Goal: Information Seeking & Learning: Find specific fact

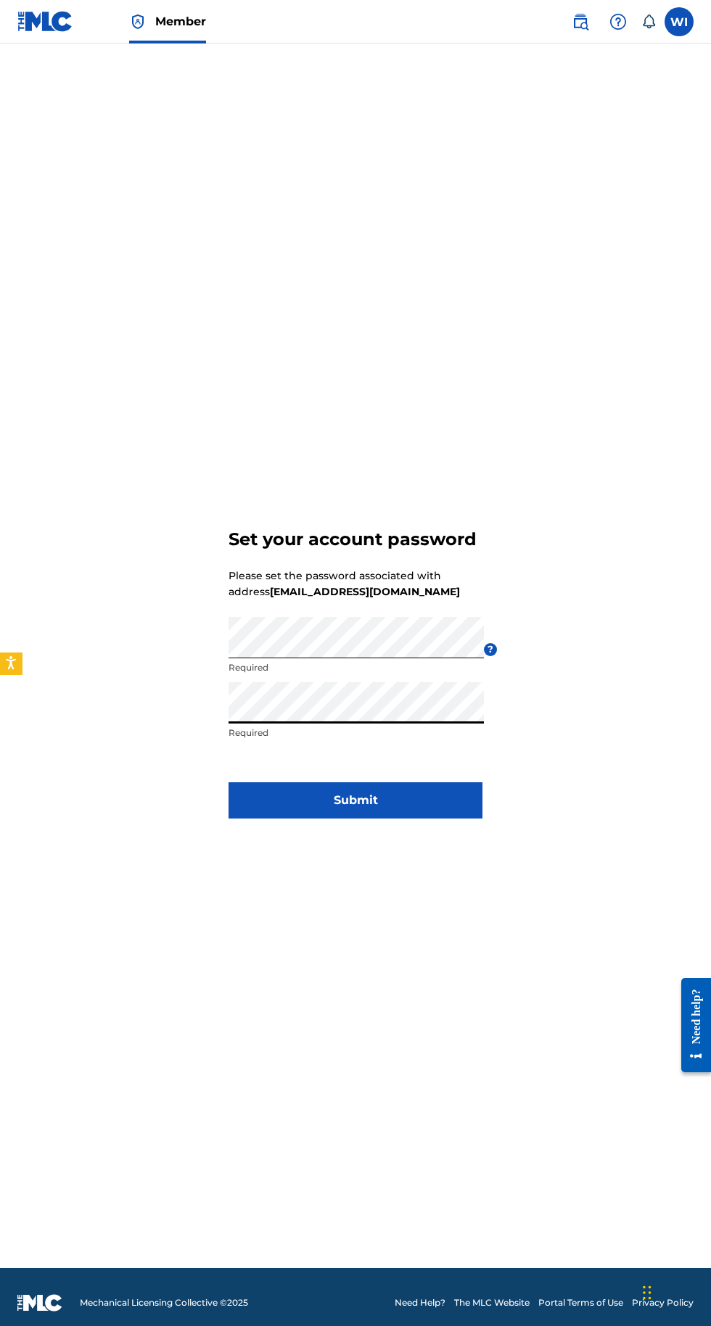
scroll to position [9, 0]
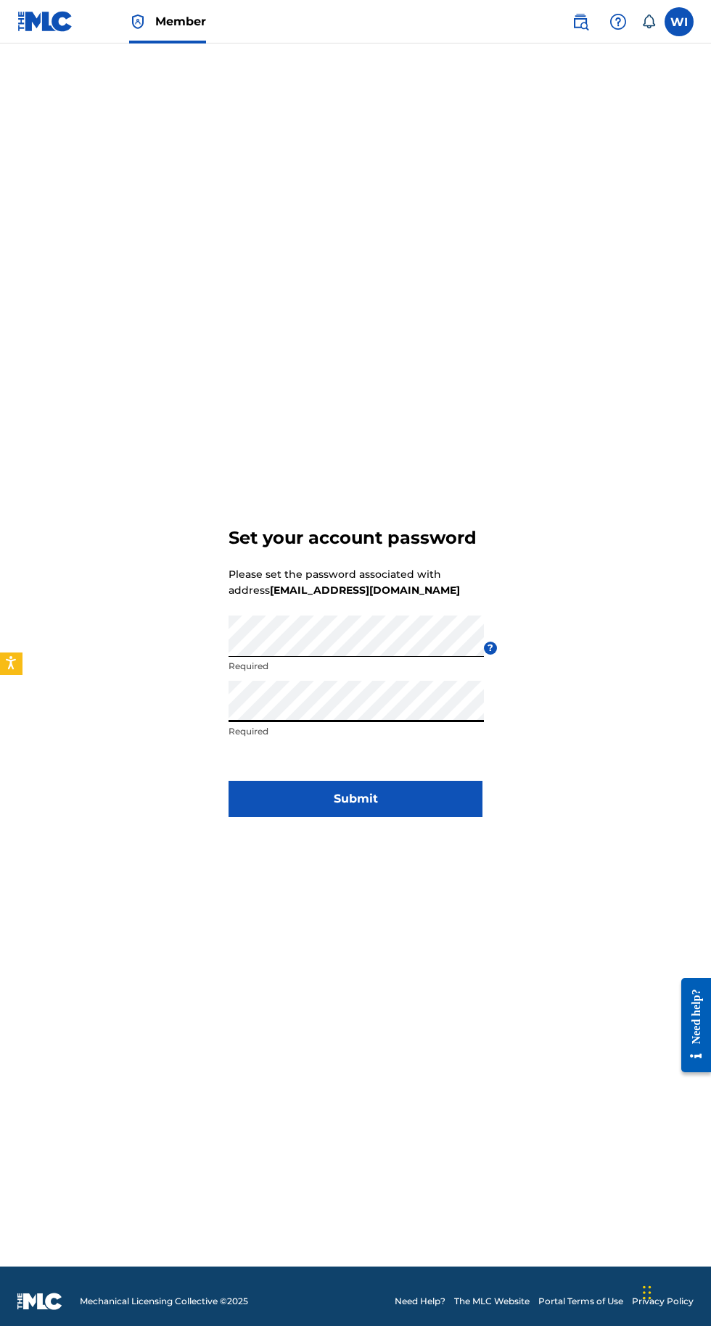
click at [418, 817] on button "Submit" at bounding box center [355, 799] width 254 height 36
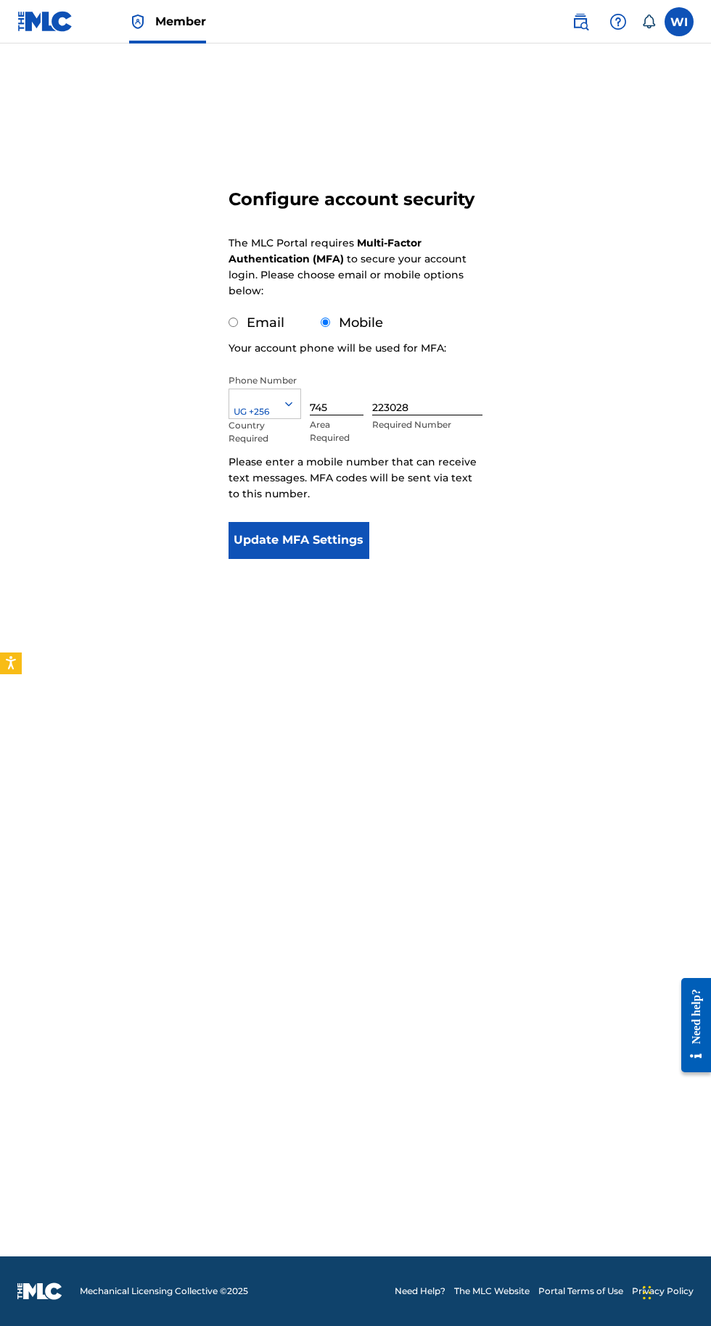
click at [336, 537] on button "Update MFA Settings" at bounding box center [298, 540] width 140 height 36
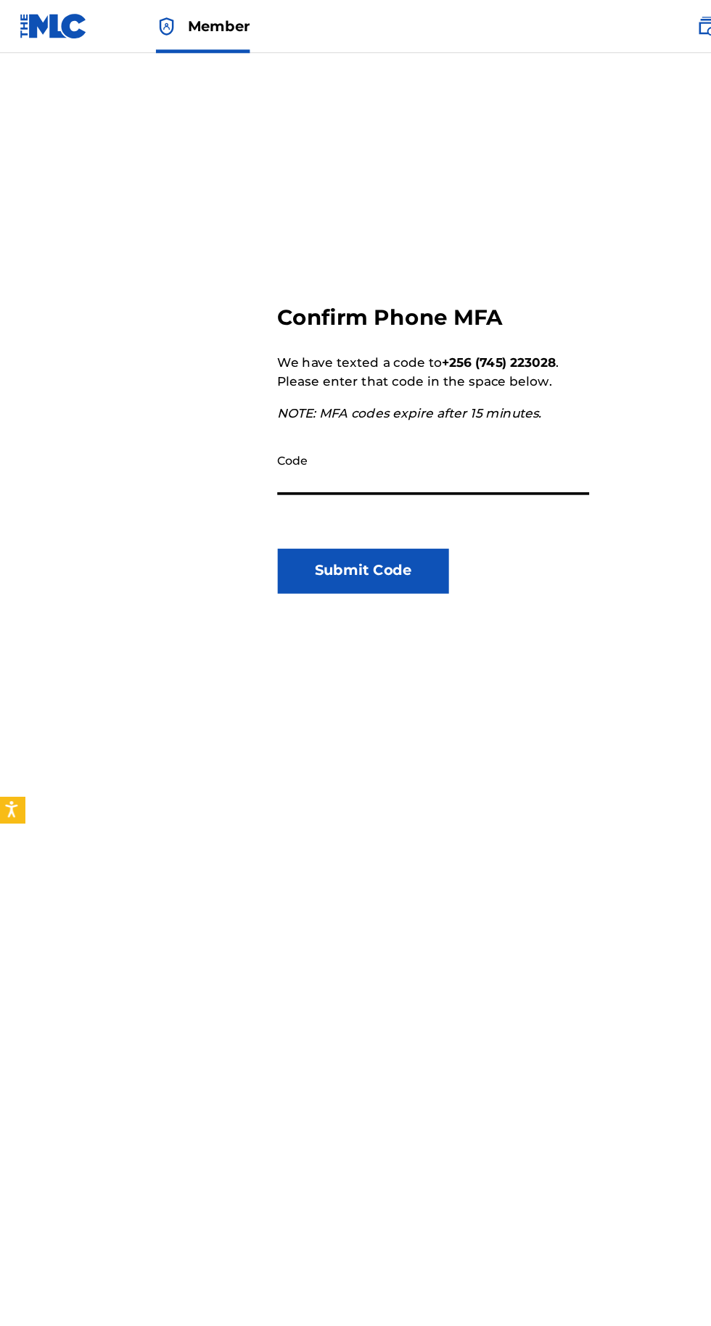
scroll to position [2, 0]
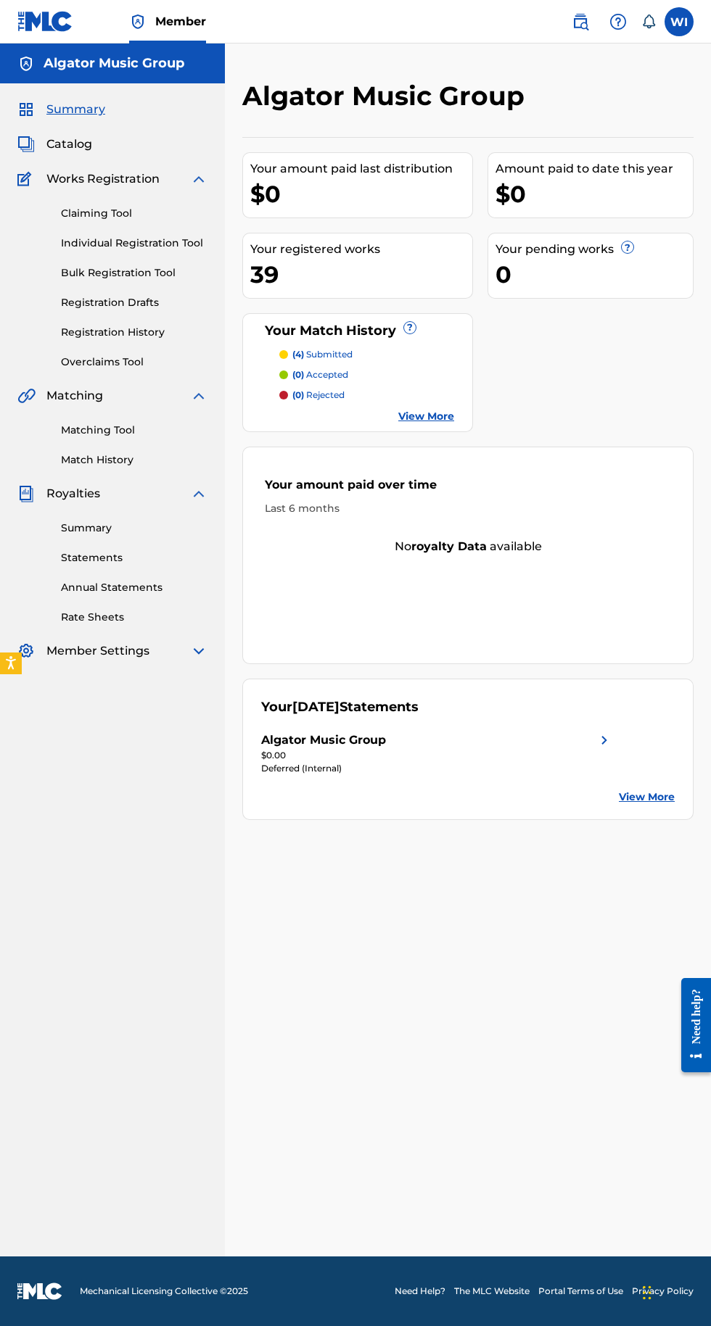
click at [199, 651] on img at bounding box center [198, 650] width 17 height 17
click at [686, 23] on label at bounding box center [678, 21] width 29 height 29
click at [679, 22] on input "WI Wachaya Innocent algatormusicgroupinc@gmail.com Notification Preferences Pro…" at bounding box center [679, 22] width 0 height 0
click at [684, 22] on div "WI WI Wachaya Innocent algatormusicgroupinc@gmail.com Notification Preferences …" at bounding box center [678, 21] width 29 height 29
click at [685, 23] on label at bounding box center [678, 21] width 29 height 29
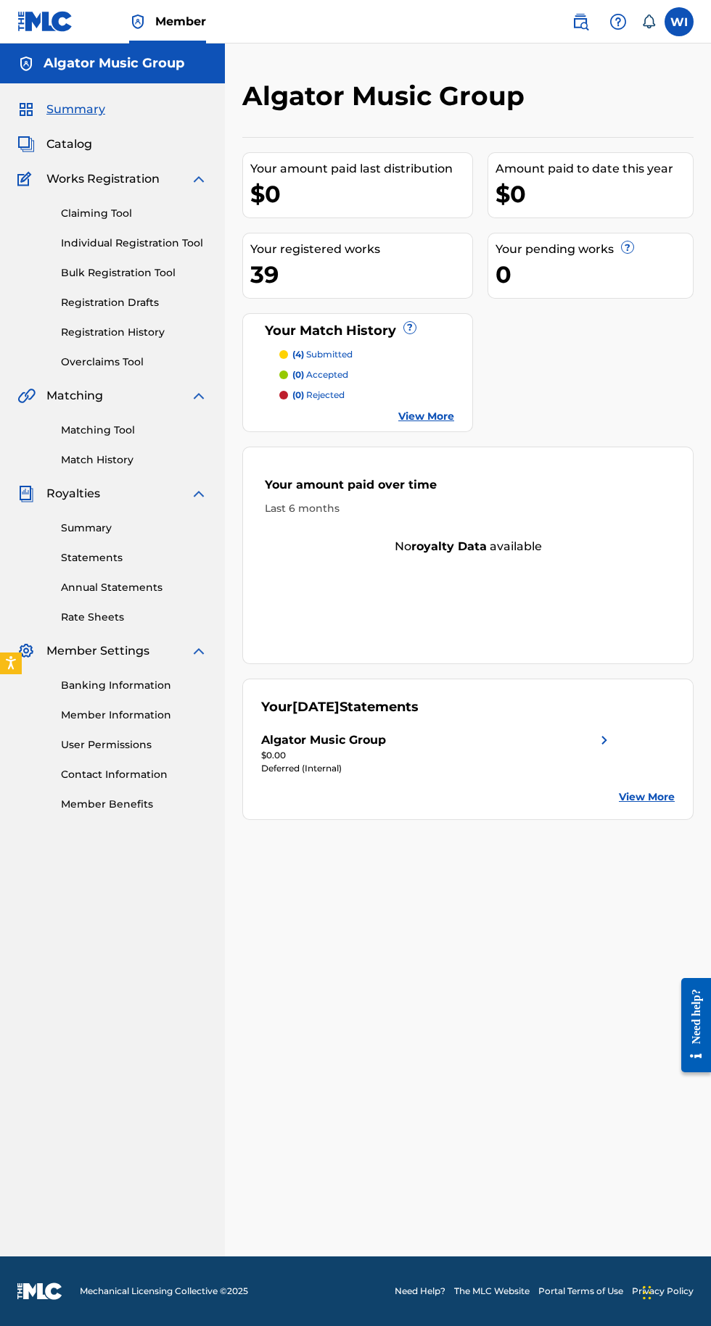
click at [679, 22] on input "WI Wachaya Innocent algatormusicgroupinc@gmail.com Notification Preferences Pro…" at bounding box center [679, 22] width 0 height 0
click at [542, 205] on div "Member WI WI Wachaya Innocent algatormusicgroupinc@gmail.com Notification Prefe…" at bounding box center [355, 663] width 711 height 1326
click at [679, 25] on label at bounding box center [678, 21] width 29 height 29
click at [679, 22] on input "WI Wachaya Innocent algatormusicgroupinc@gmail.com Notification Preferences Pro…" at bounding box center [679, 22] width 0 height 0
click at [549, 209] on div "Member WI [GEOGRAPHIC_DATA] Wachaya Innocent [EMAIL_ADDRESS][DOMAIN_NAME] Notif…" at bounding box center [355, 663] width 711 height 1326
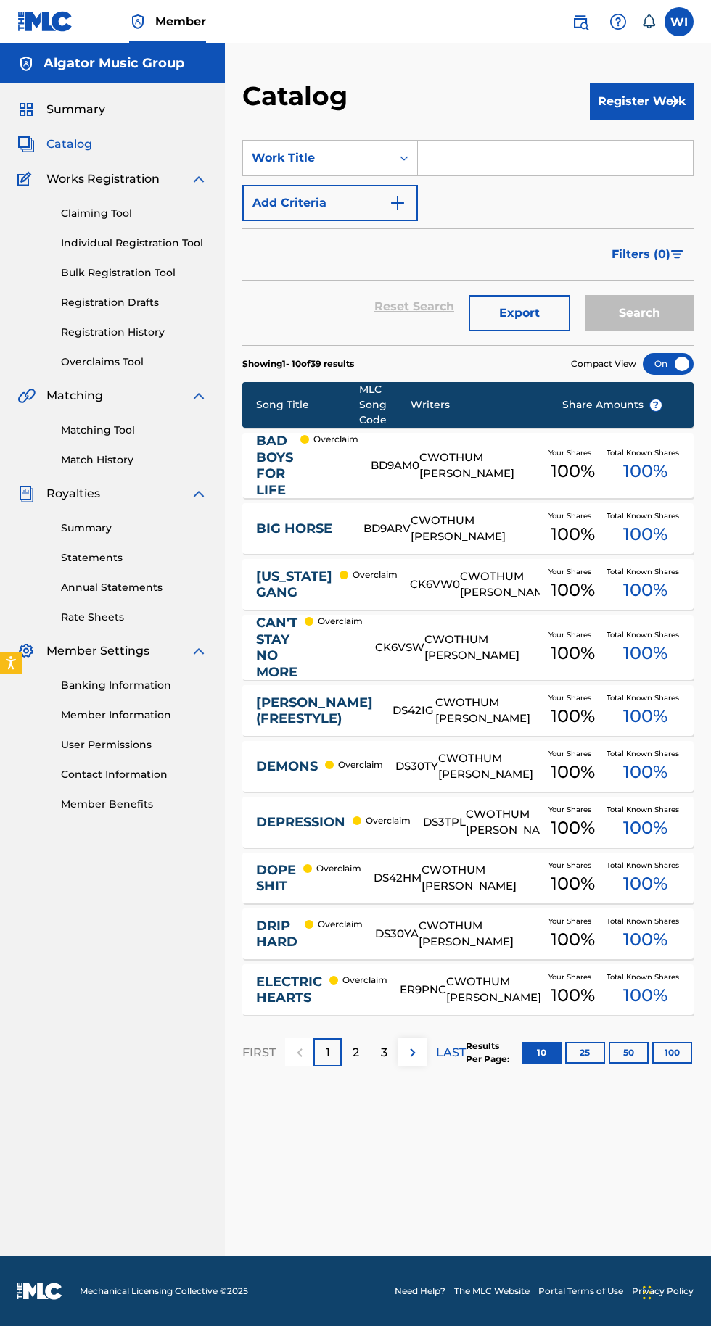
click at [679, 22] on label at bounding box center [678, 21] width 29 height 29
click at [679, 22] on input "WI Wachaya Innocent algatormusicgroupinc@gmail.com Notification Preferences Pro…" at bounding box center [679, 22] width 0 height 0
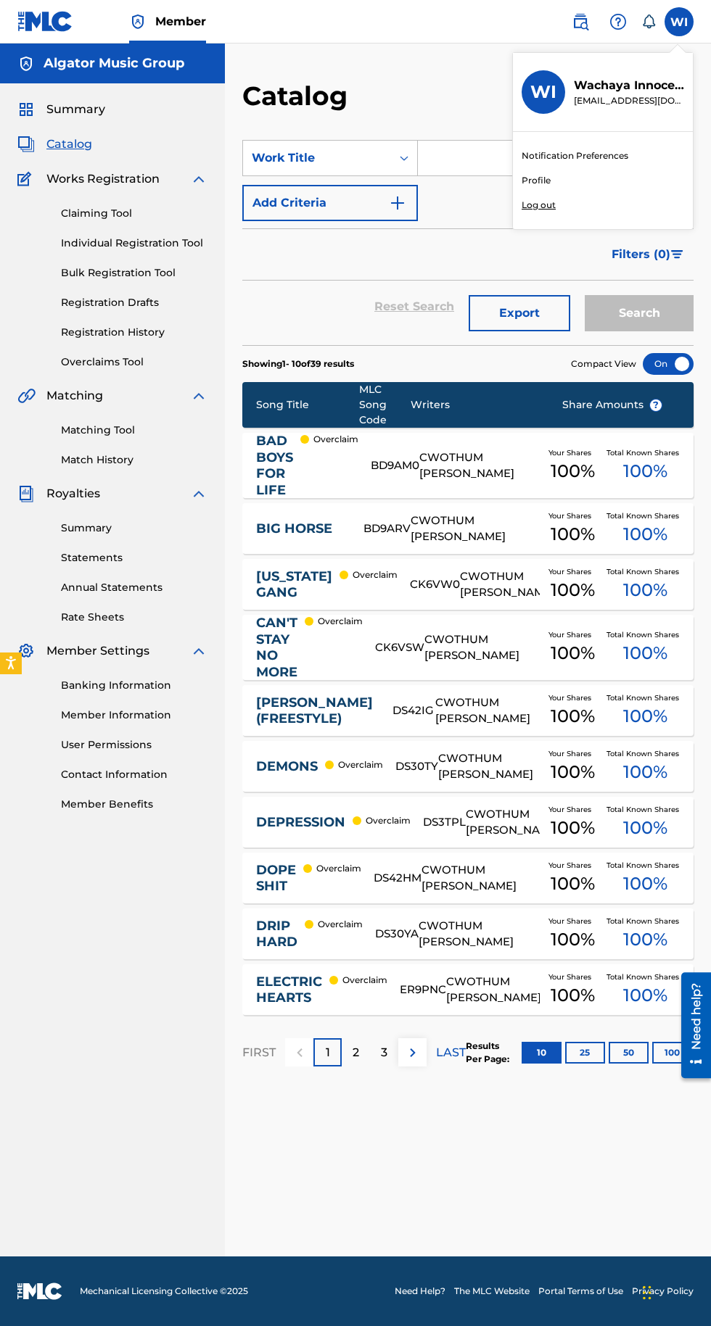
click at [560, 212] on div "Member WI WI Wachaya Innocent algatormusicgroupinc@gmail.com Notification Prefe…" at bounding box center [355, 663] width 711 height 1326
click at [679, 22] on label at bounding box center [678, 21] width 29 height 29
click at [679, 22] on input "WI Wachaya Innocent algatormusicgroupinc@gmail.com Notification Preferences Pro…" at bounding box center [679, 22] width 0 height 0
click at [540, 205] on div "Member WI WI Wachaya Innocent algatormusicgroupinc@gmail.com Notification Prefe…" at bounding box center [355, 663] width 711 height 1326
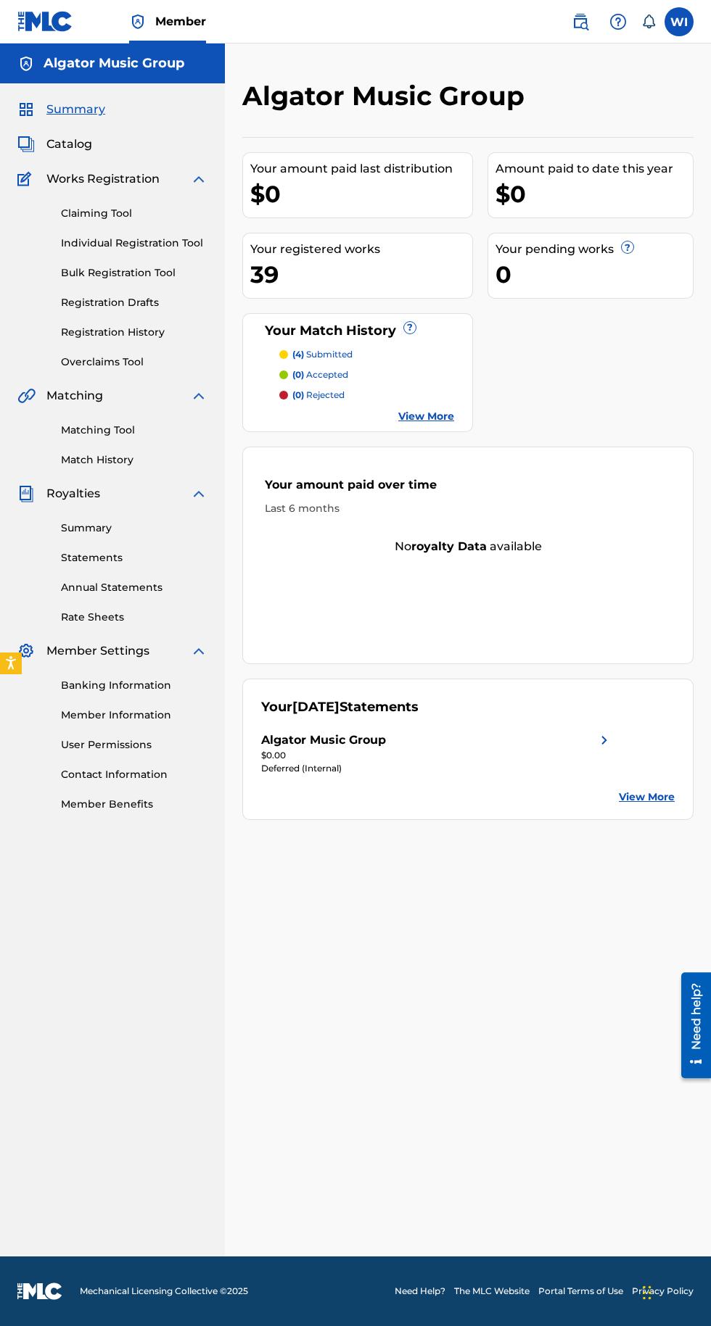
click at [679, 25] on label at bounding box center [678, 21] width 29 height 29
click at [679, 22] on input "WI Wachaya Innocent algatormusicgroupinc@gmail.com Notification Preferences Pro…" at bounding box center [679, 22] width 0 height 0
click at [552, 205] on div "Member WI WI Wachaya Innocent algatormusicgroupinc@gmail.com Notification Prefe…" at bounding box center [355, 663] width 711 height 1326
click at [689, 53] on div "Algator Music Group Your amount paid last distribution $0 Amount paid to date t…" at bounding box center [468, 650] width 486 height 1213
click at [175, 28] on span "Member" at bounding box center [180, 21] width 51 height 17
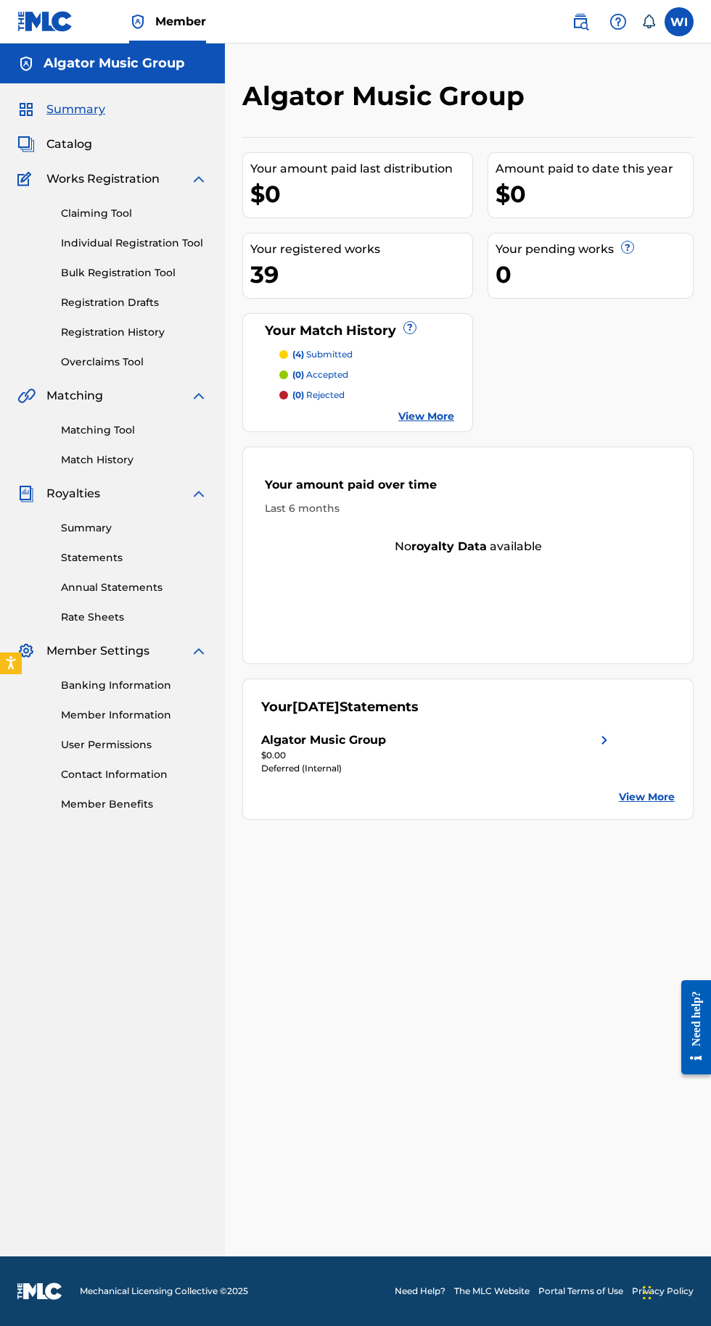
click at [588, 23] on img at bounding box center [579, 21] width 17 height 17
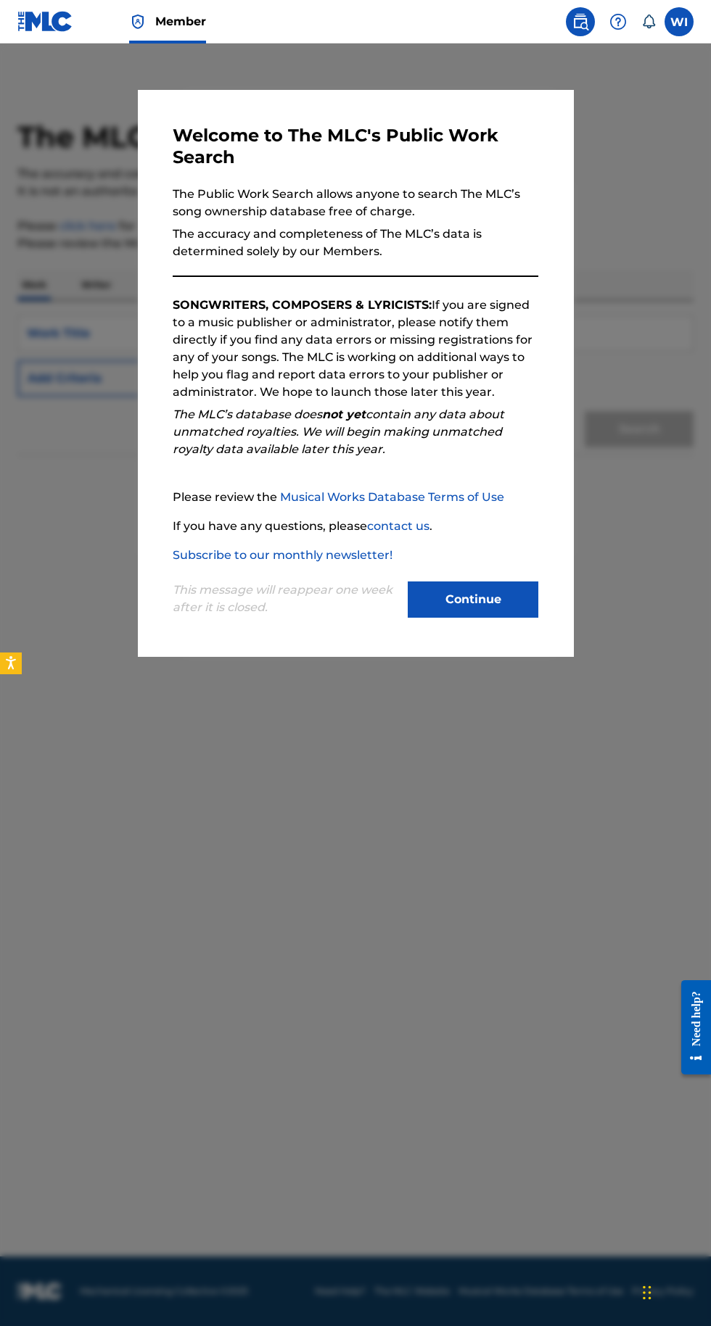
click at [637, 777] on div at bounding box center [355, 707] width 711 height 1326
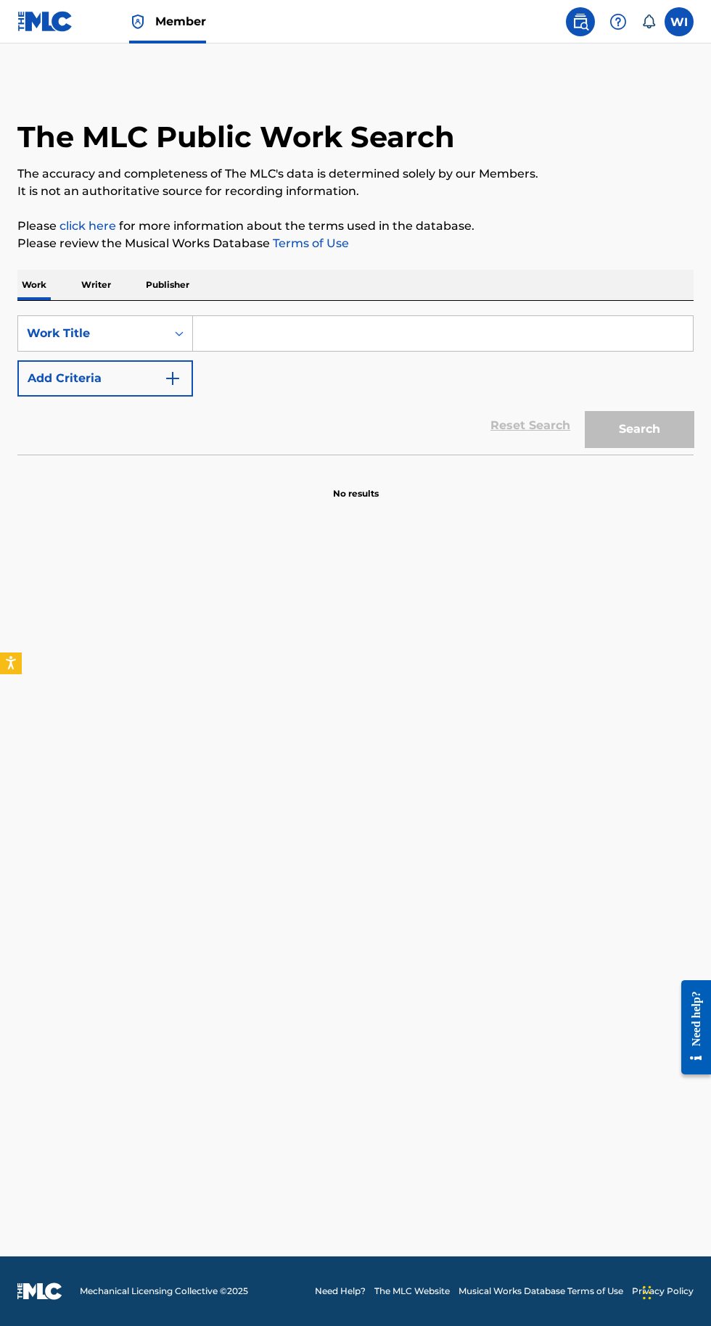
click at [184, 284] on p "Publisher" at bounding box center [167, 285] width 52 height 30
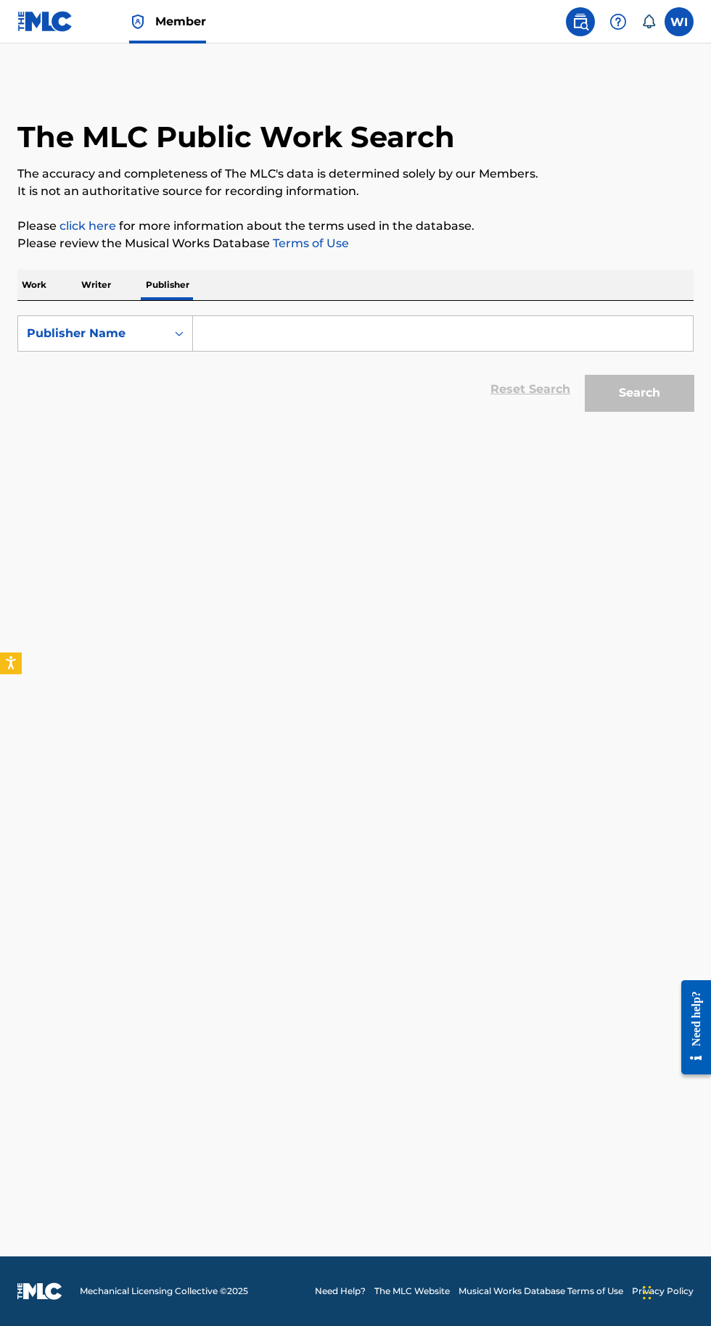
click at [103, 284] on p "Writer" at bounding box center [96, 285] width 38 height 30
click at [38, 291] on p "Work" at bounding box center [33, 285] width 33 height 30
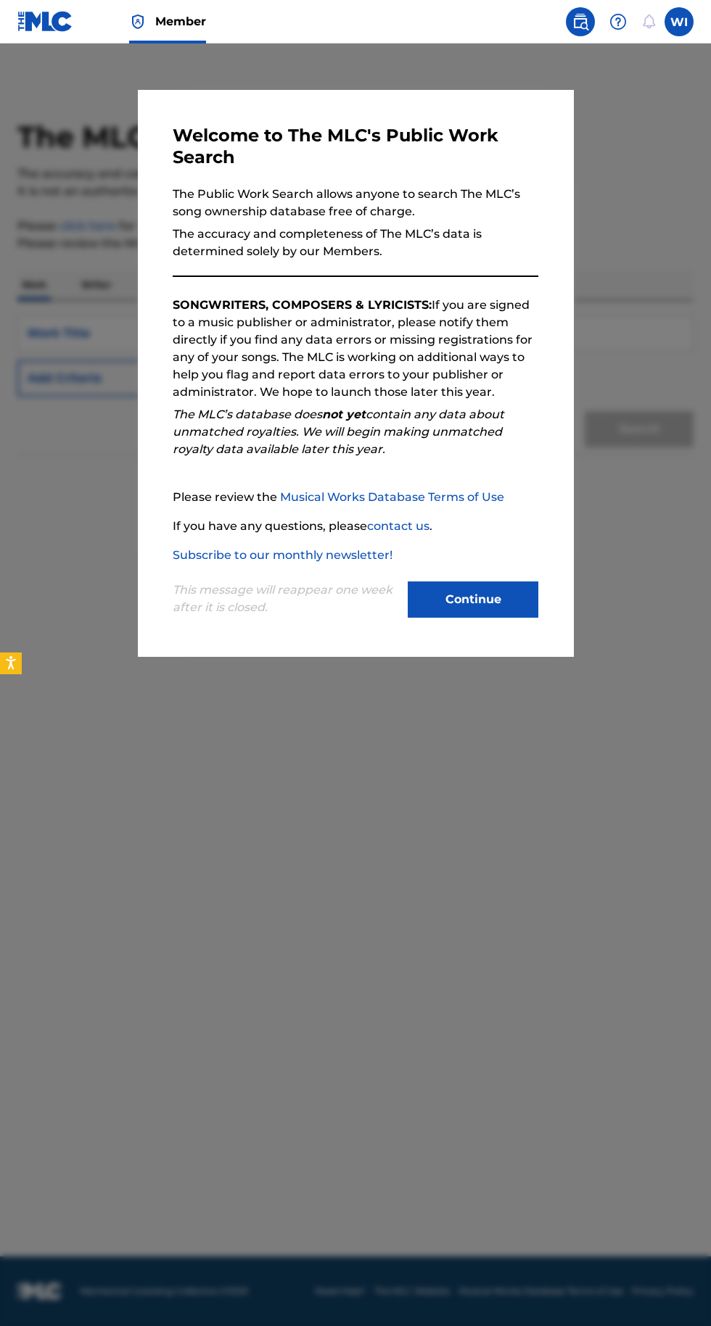
click at [604, 991] on div at bounding box center [355, 707] width 711 height 1326
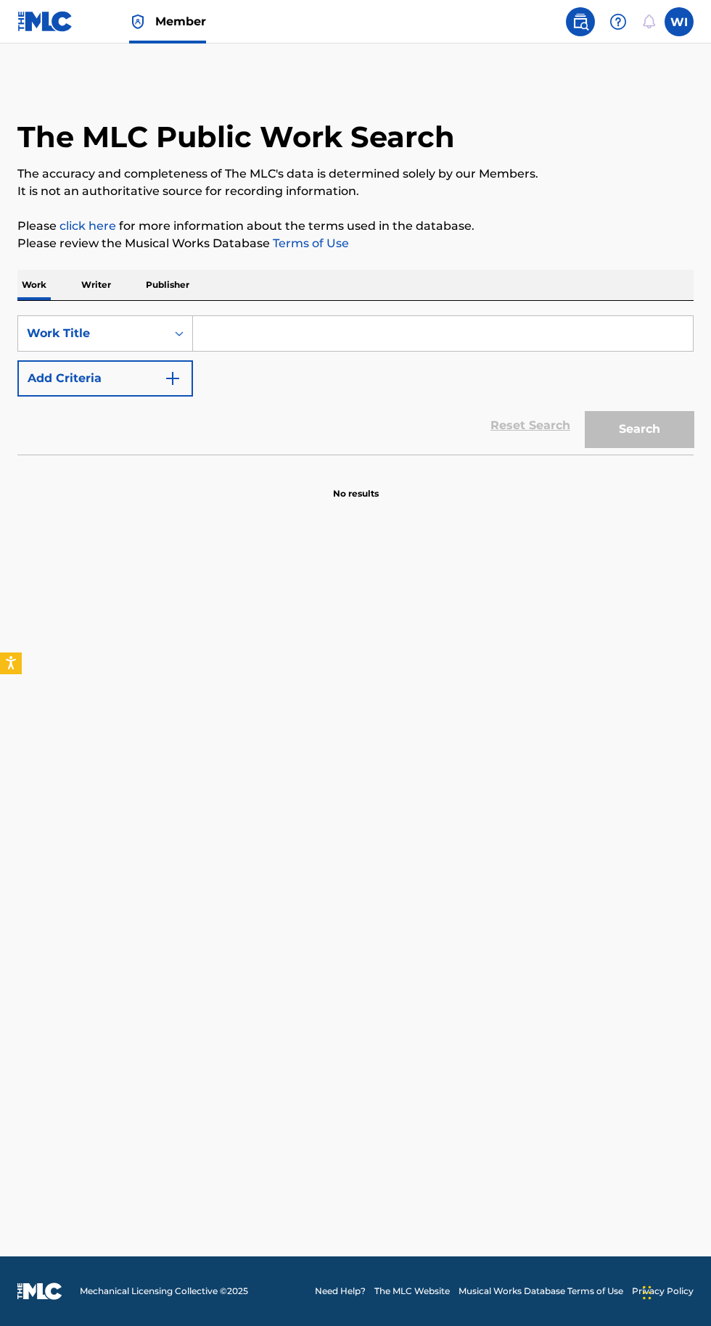
click at [676, 22] on label at bounding box center [678, 21] width 29 height 29
click at [679, 22] on input "WI Wachaya Innocent algatormusicgroupinc@gmail.com Notification Preferences Pro…" at bounding box center [679, 22] width 0 height 0
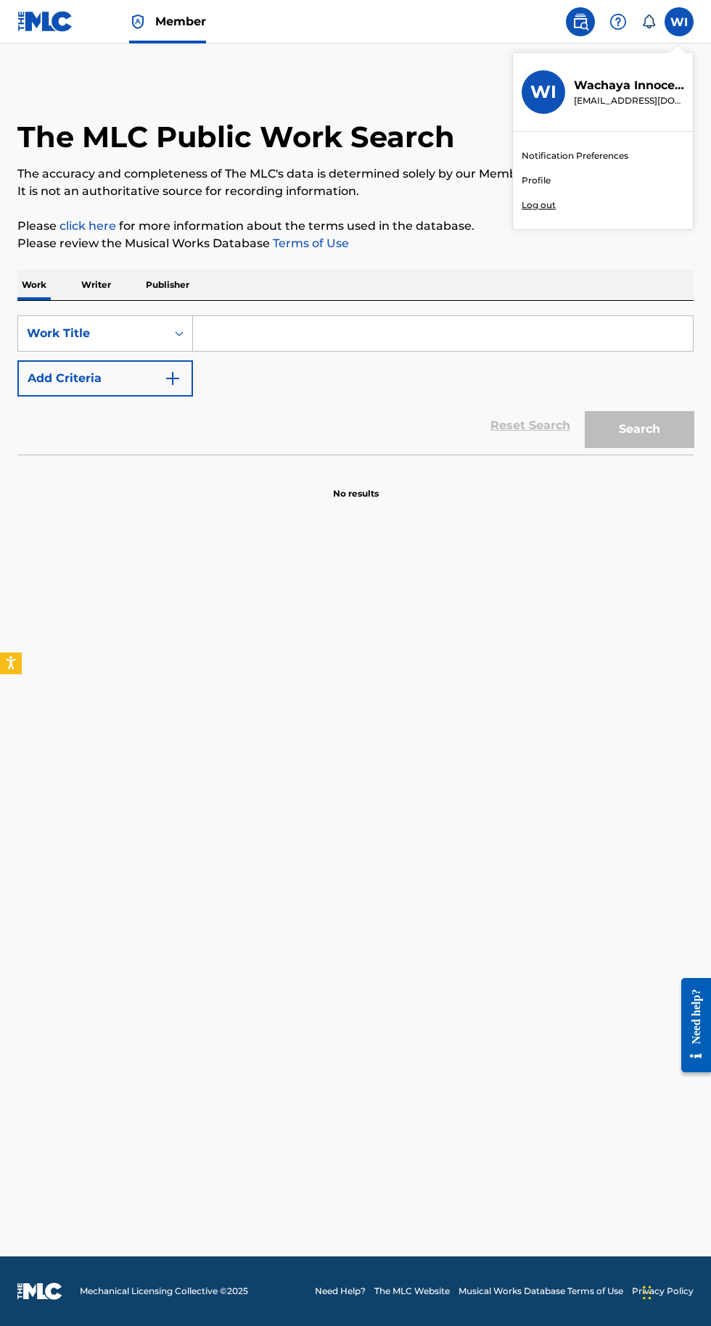
click at [605, 157] on div "Member WI WI Wachaya Innocent algatormusicgroupinc@gmail.com Notification Prefe…" at bounding box center [355, 663] width 711 height 1326
click at [685, 21] on label at bounding box center [678, 21] width 29 height 29
click at [679, 22] on input "WI Wachaya Innocent algatormusicgroupinc@gmail.com Notification Preferences Pro…" at bounding box center [679, 22] width 0 height 0
click at [542, 209] on div "Member WI WI Wachaya Innocent algatormusicgroupinc@gmail.com Notification Prefe…" at bounding box center [355, 663] width 711 height 1326
click at [694, 51] on main "The MLC Public Work Search The accuracy and completeness of The MLC's data is d…" at bounding box center [355, 650] width 711 height 1213
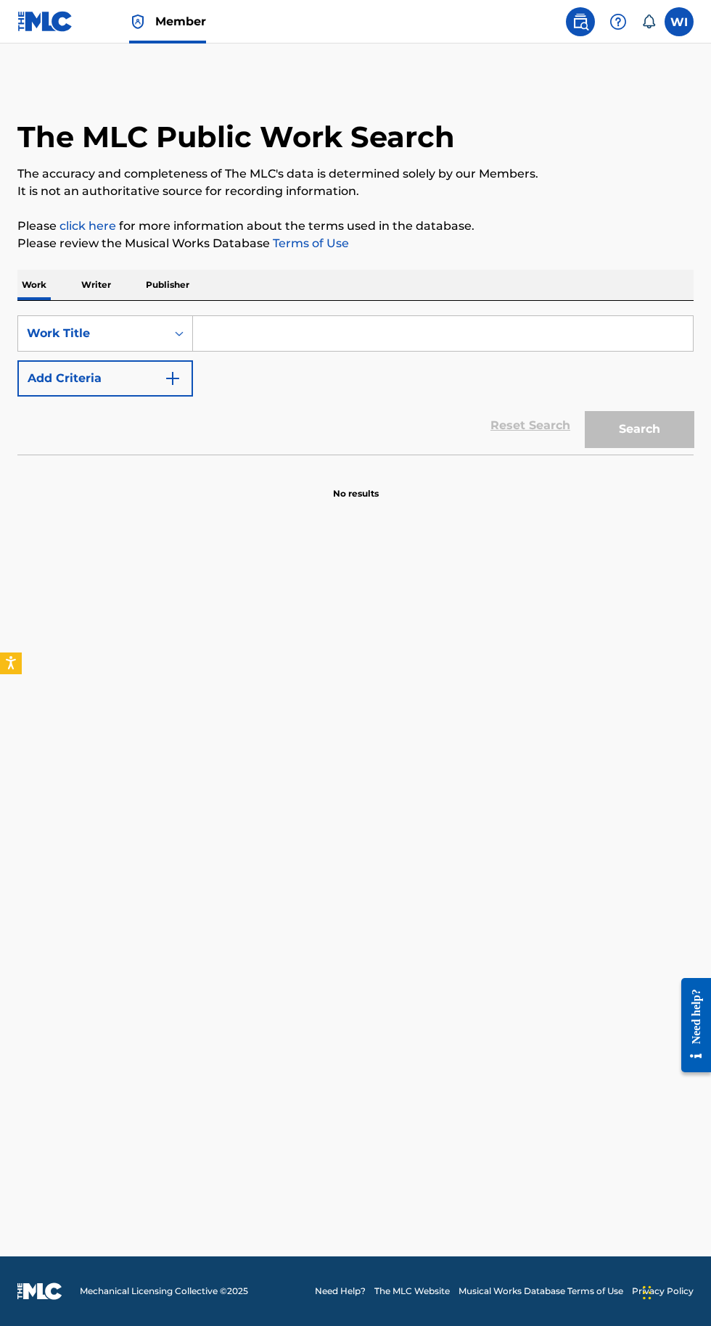
click at [682, 20] on label at bounding box center [678, 21] width 29 height 29
click at [679, 22] on input "WI Wachaya Innocent algatormusicgroupinc@gmail.com Notification Preferences Pro…" at bounding box center [679, 22] width 0 height 0
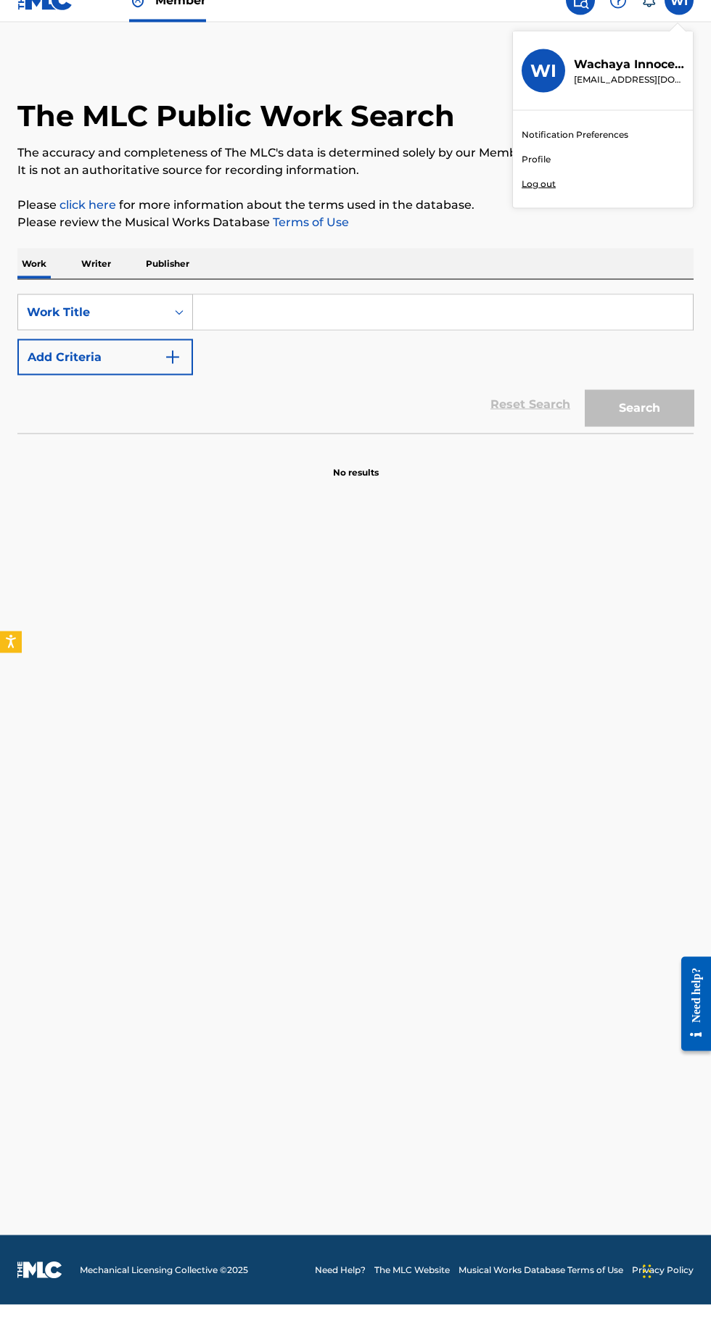
scroll to position [0, 4]
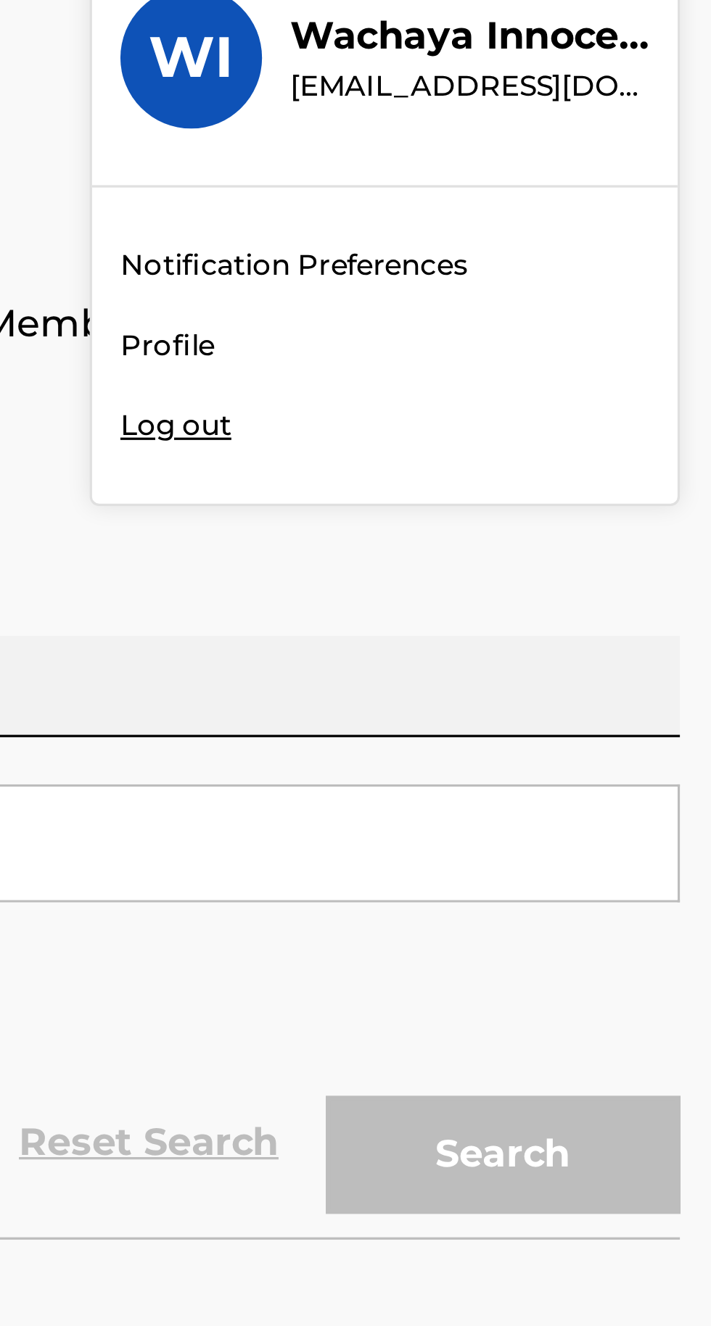
click at [544, 210] on div "Member WI WI Wachaya Innocent algatormusicgroupinc@gmail.com Notification Prefe…" at bounding box center [355, 663] width 711 height 1326
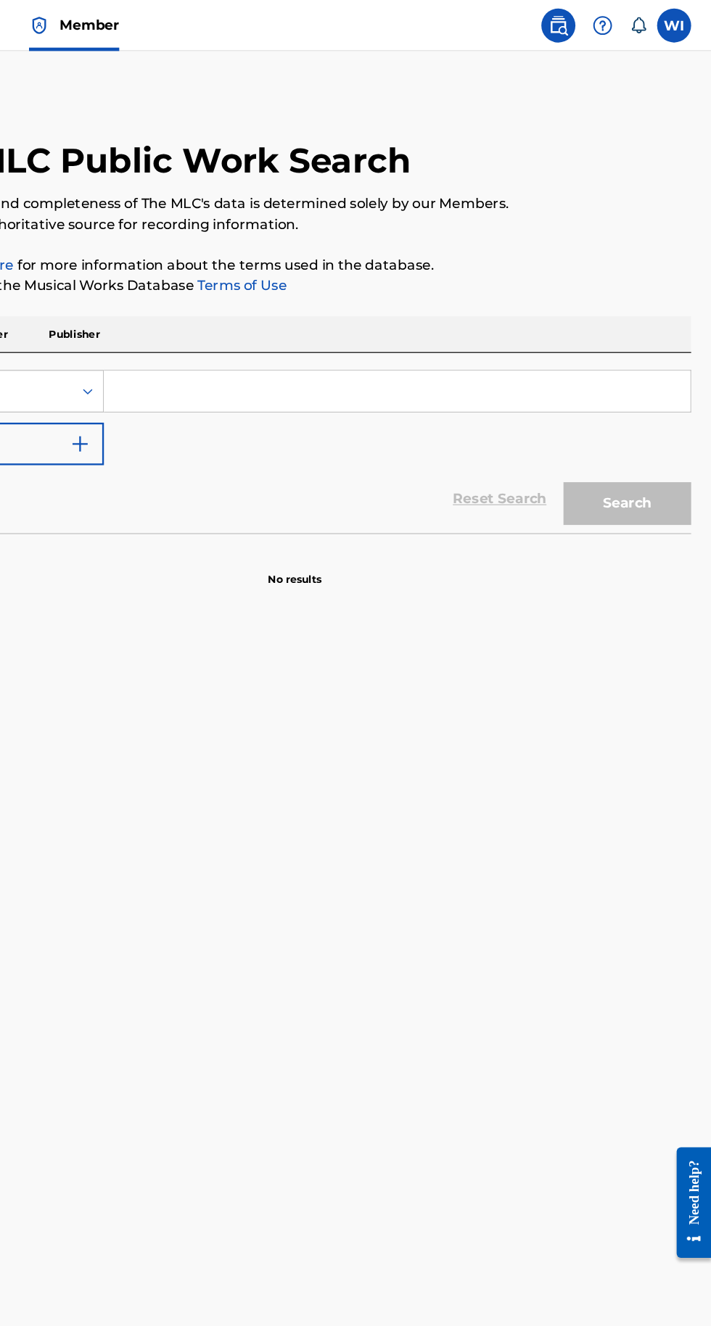
scroll to position [0, 0]
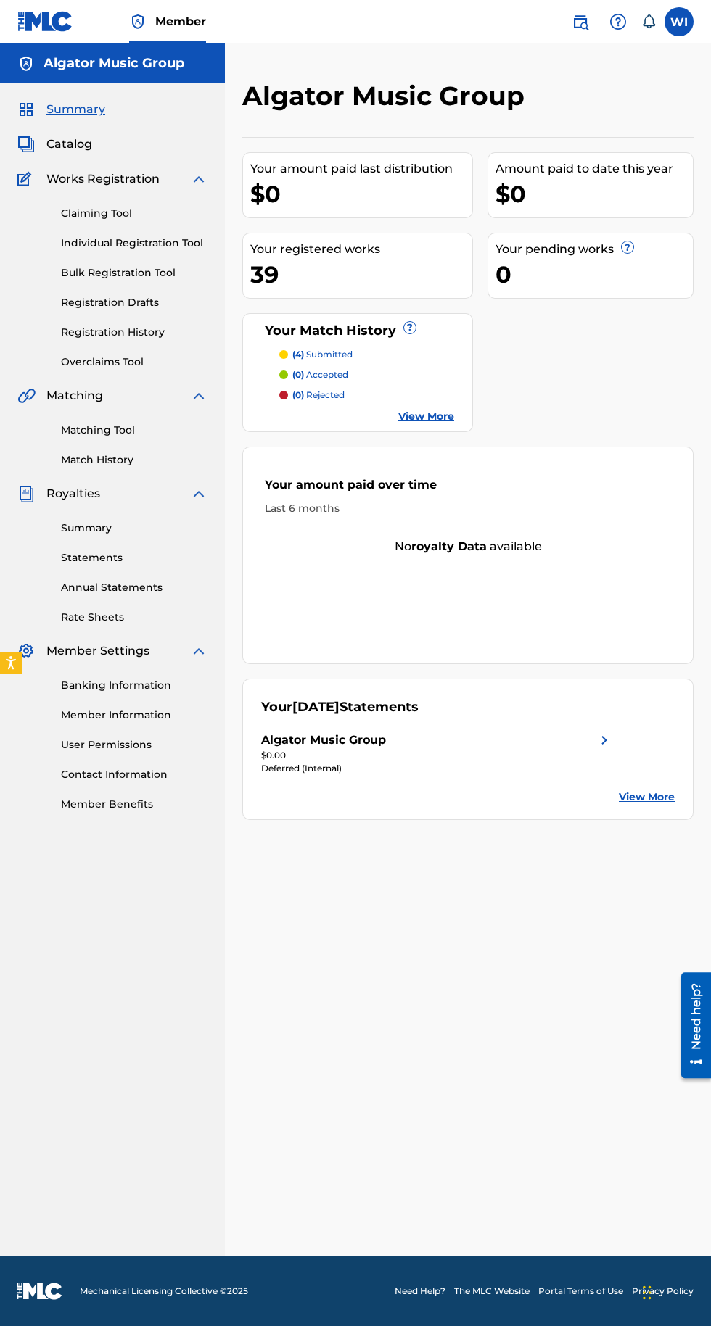
click at [678, 28] on label at bounding box center [678, 21] width 29 height 29
click at [679, 22] on input "WI Wachaya Innocent algatormusicgroupinc@gmail.com Notification Preferences Pro…" at bounding box center [679, 22] width 0 height 0
click at [542, 205] on div "Member WI WI Wachaya Innocent algatormusicgroupinc@gmail.com Notification Prefe…" at bounding box center [355, 663] width 711 height 1326
